Goal: Navigation & Orientation: Find specific page/section

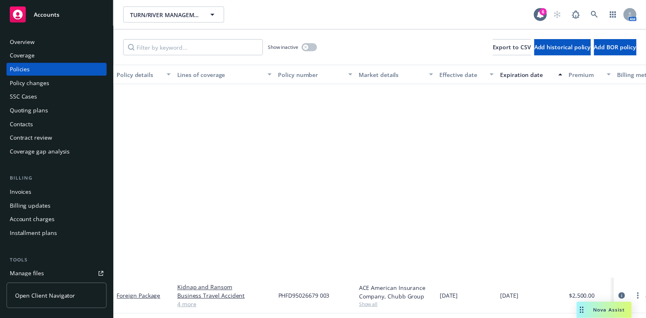
scroll to position [246, 0]
